Goal: Task Accomplishment & Management: Manage account settings

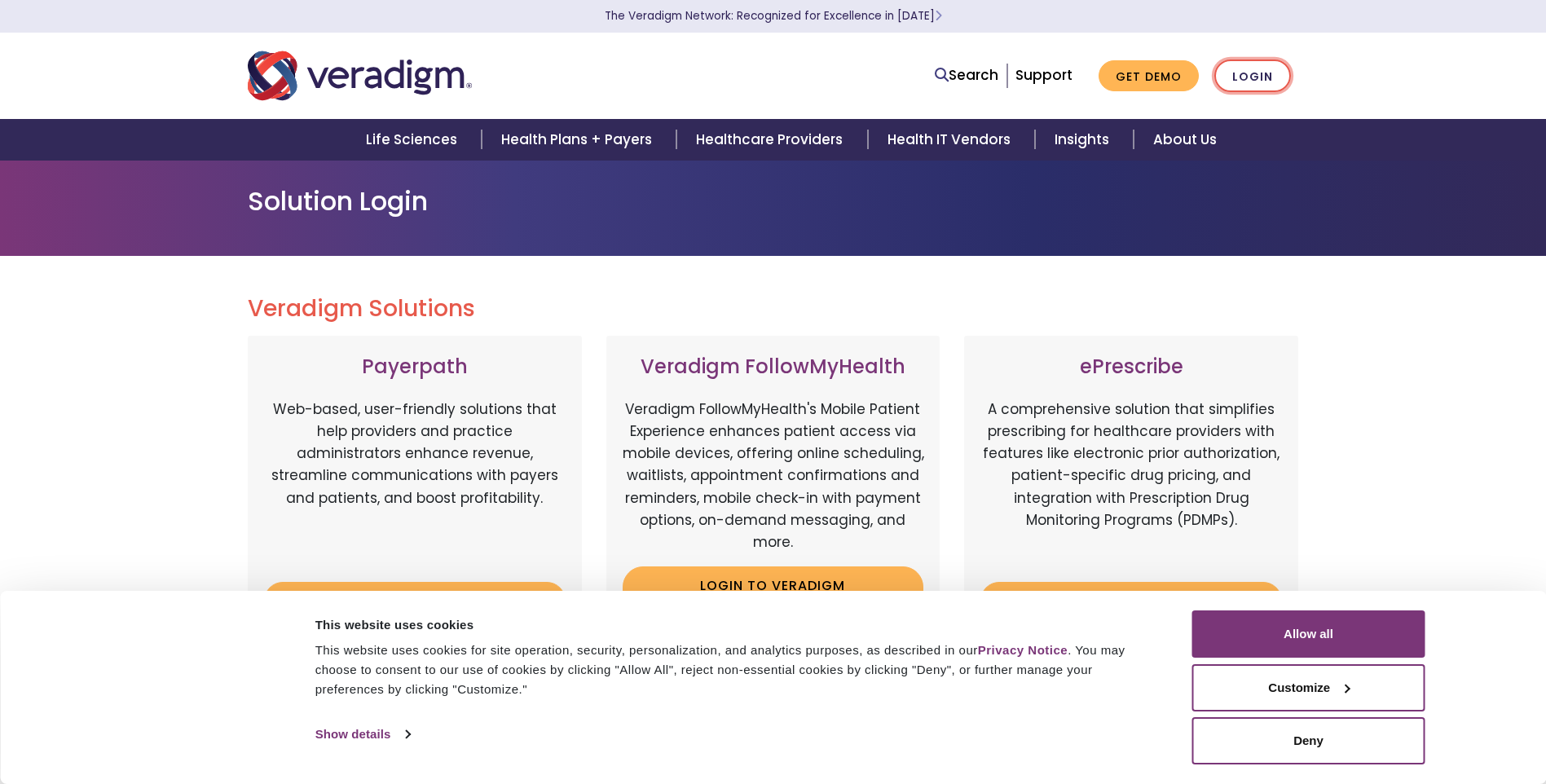
click at [1276, 77] on link "Login" at bounding box center [1252, 76] width 77 height 33
click at [1305, 638] on button "Allow all" at bounding box center [1309, 634] width 234 height 47
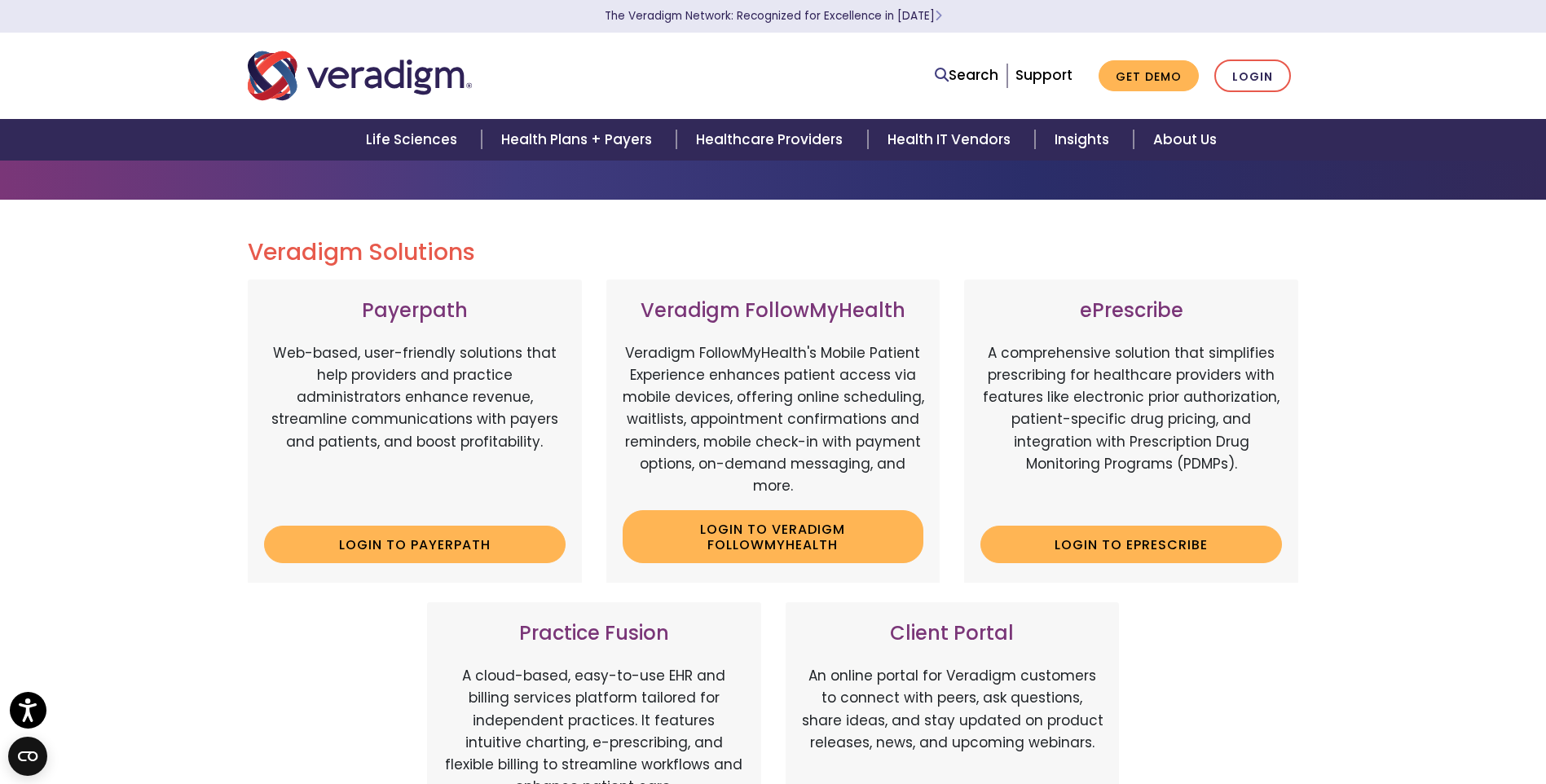
scroll to position [163, 0]
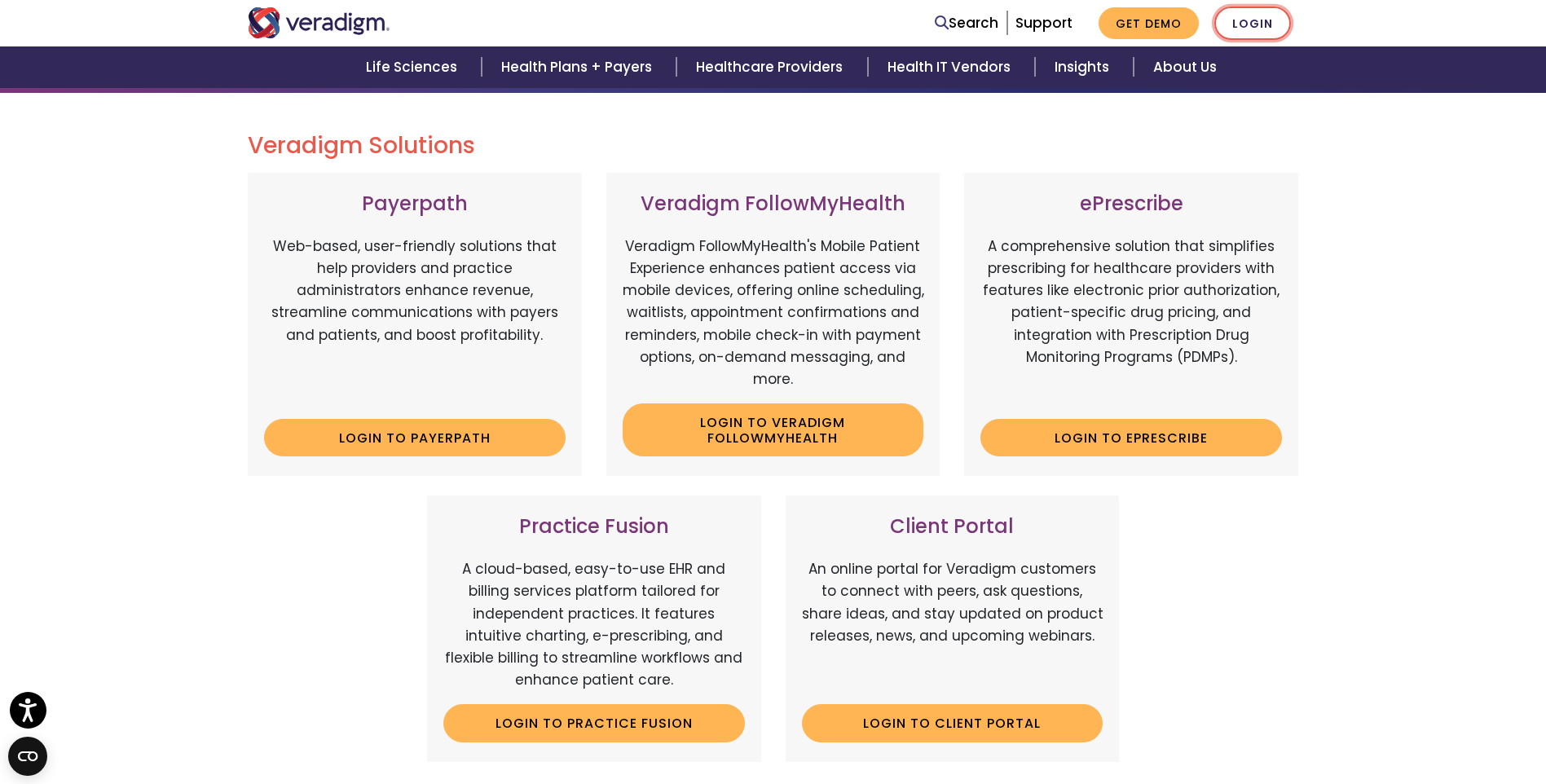
click at [1232, 21] on link "Login" at bounding box center [1252, 23] width 77 height 33
